Goal: Transaction & Acquisition: Purchase product/service

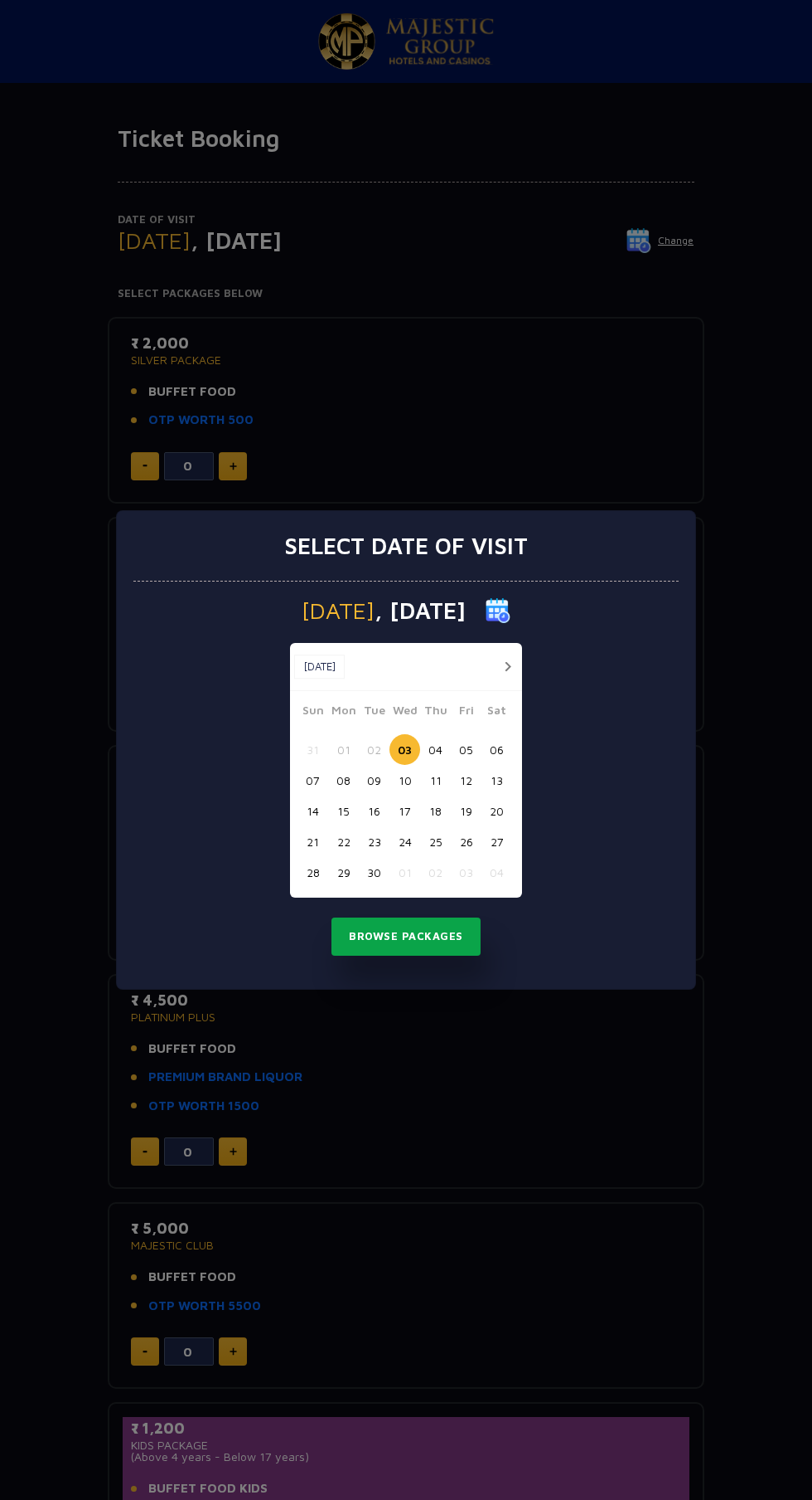
click at [428, 942] on button "Browse Packages" at bounding box center [406, 936] width 149 height 38
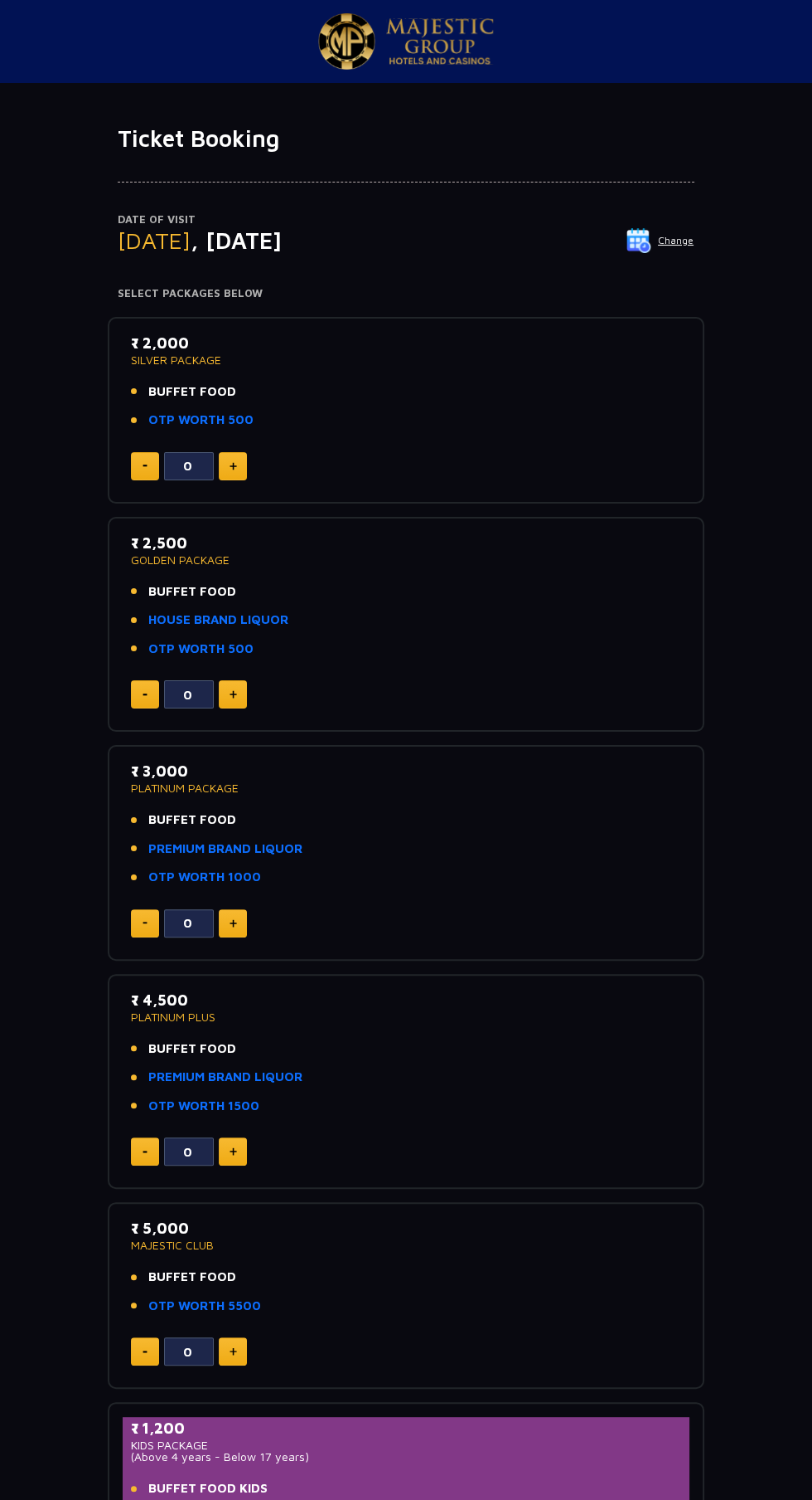
click at [191, 361] on p "SILVER PACKAGE" at bounding box center [406, 360] width 550 height 12
click at [232, 466] on img at bounding box center [234, 466] width 8 height 9
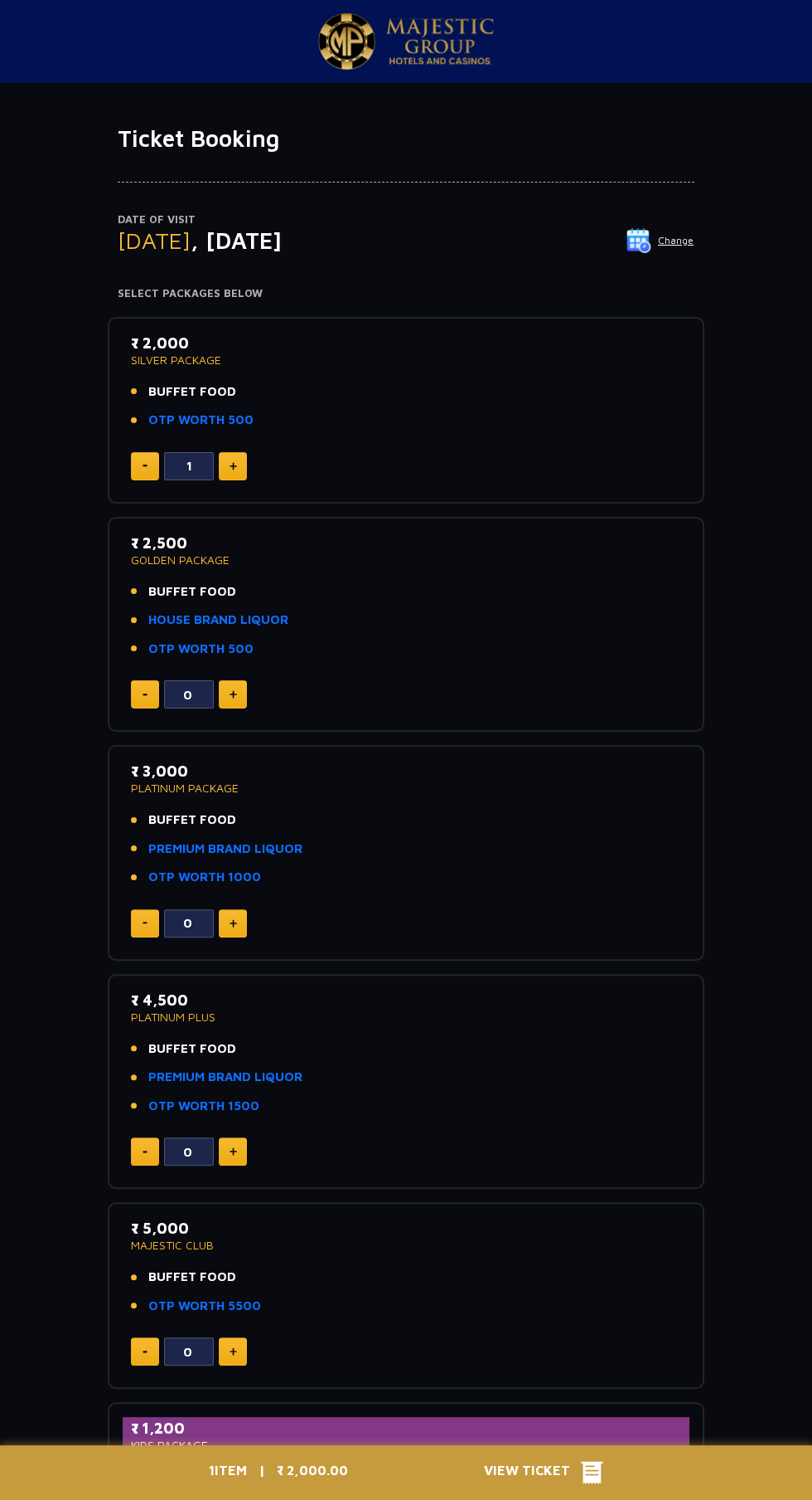
click at [232, 466] on img at bounding box center [234, 466] width 8 height 9
type input "2"
click at [535, 1474] on span "View Ticket" at bounding box center [533, 1473] width 97 height 25
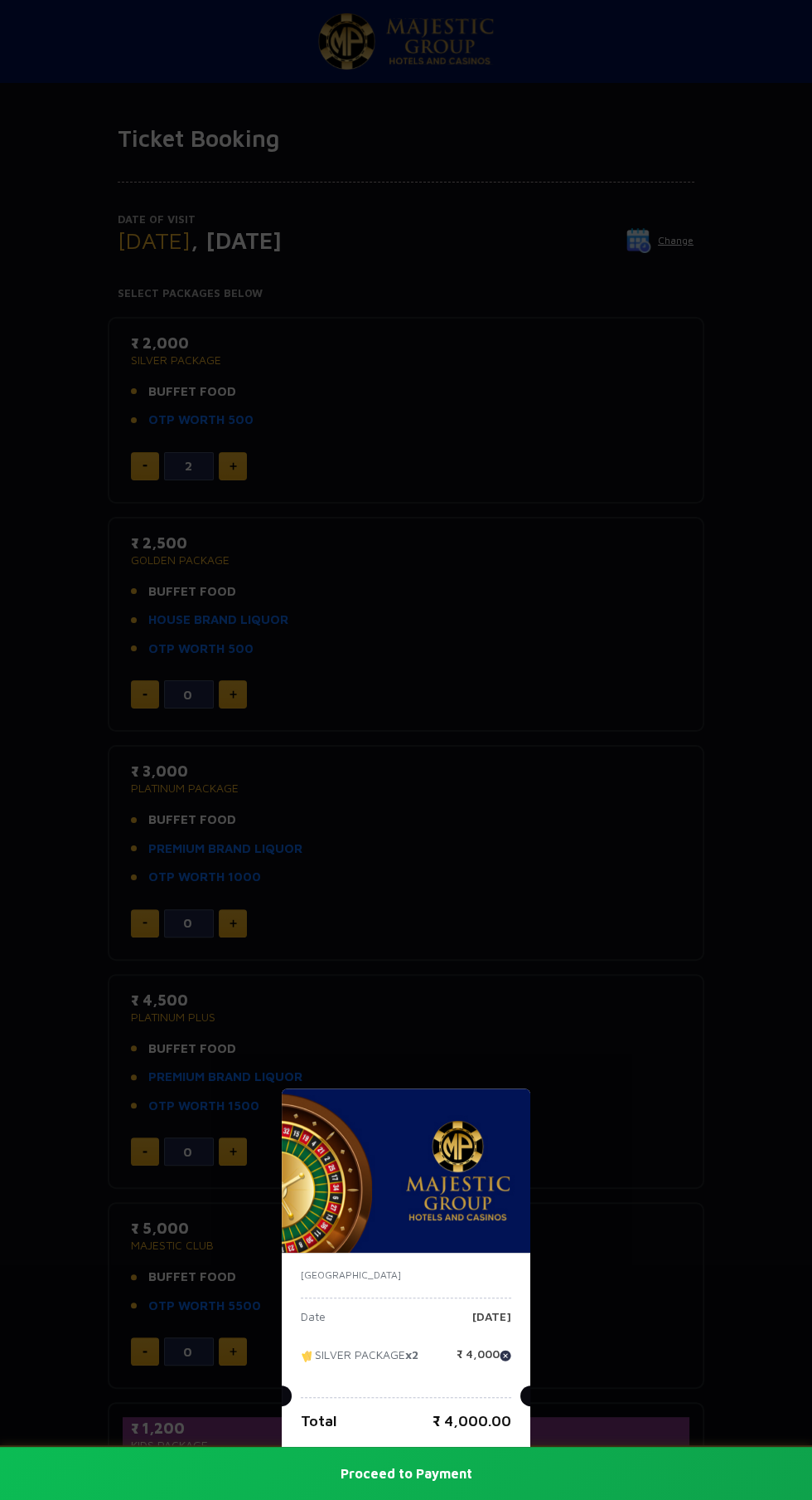
click at [643, 745] on div "India Date Wednesday, 03 Sep 2025 SILVER PACKAGE x2 ₹ 4,000 Total ₹ 4,000.00 Pr…" at bounding box center [406, 750] width 812 height 1500
